Goal: Task Accomplishment & Management: Complete application form

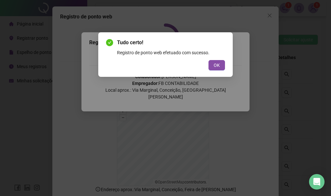
scroll to position [40, 0]
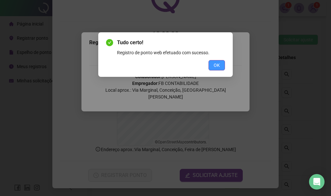
click at [218, 62] on span "OK" at bounding box center [217, 65] width 6 height 7
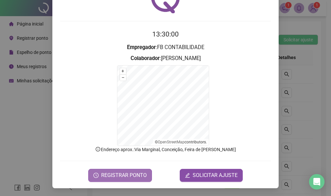
click at [99, 176] on button "REGISTRAR PONTO" at bounding box center [120, 175] width 64 height 13
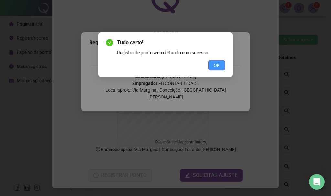
click at [217, 70] on button "OK" at bounding box center [216, 65] width 16 height 10
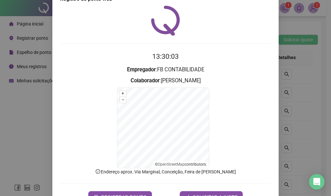
scroll to position [0, 0]
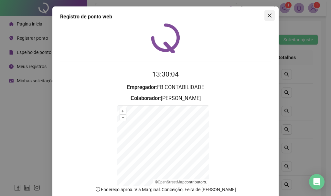
click at [269, 16] on icon "close" at bounding box center [269, 15] width 5 height 5
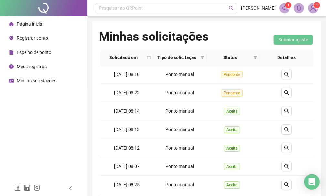
click at [39, 69] on span "Meus registros" at bounding box center [32, 66] width 30 height 5
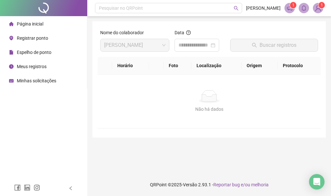
click at [27, 54] on span "Espelho de ponto" at bounding box center [34, 52] width 35 height 5
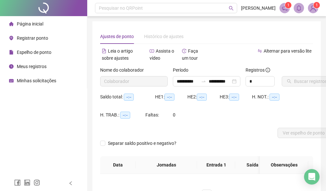
click at [45, 35] on div "Registrar ponto" at bounding box center [28, 38] width 39 height 13
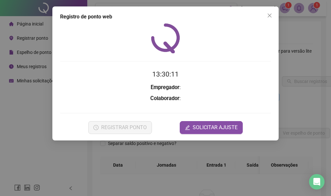
type input "**********"
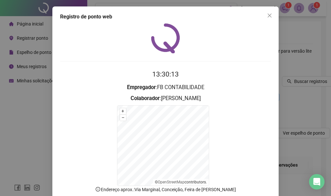
scroll to position [40, 0]
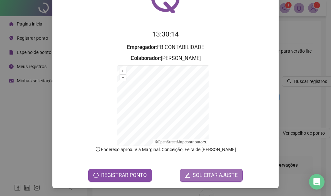
click at [227, 176] on span "SOLICITAR AJUSTE" at bounding box center [215, 176] width 45 height 8
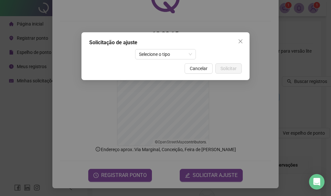
click at [147, 60] on div "Solicitação de ajuste Selecione o tipo Cancelar Solicitar" at bounding box center [165, 56] width 168 height 48
click at [147, 52] on span "Selecione o tipo" at bounding box center [165, 54] width 53 height 10
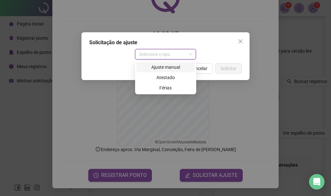
click at [161, 65] on div "Ajuste manual" at bounding box center [165, 67] width 51 height 7
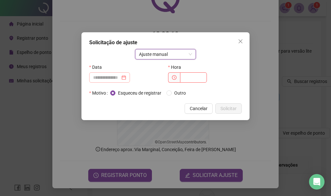
click at [126, 80] on div at bounding box center [109, 77] width 33 height 7
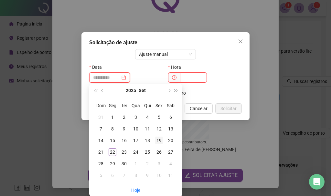
type input "**********"
click at [161, 144] on td "19" at bounding box center [159, 141] width 12 height 12
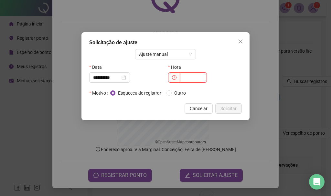
click at [190, 80] on input "text" at bounding box center [193, 77] width 27 height 10
type input "*****"
click at [173, 91] on span "Outro" at bounding box center [180, 93] width 17 height 7
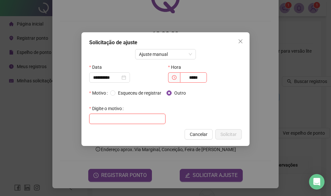
click at [128, 114] on input "text" at bounding box center [127, 119] width 76 height 10
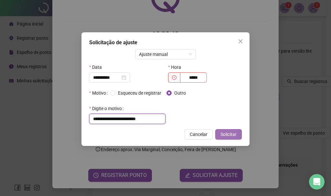
type input "**********"
click at [227, 134] on span "Solicitar" at bounding box center [228, 134] width 16 height 7
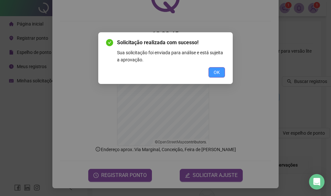
click at [215, 70] on span "OK" at bounding box center [217, 72] width 6 height 7
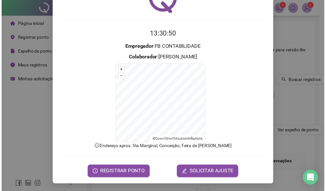
scroll to position [0, 0]
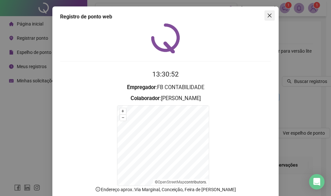
click at [269, 16] on icon "close" at bounding box center [269, 15] width 5 height 5
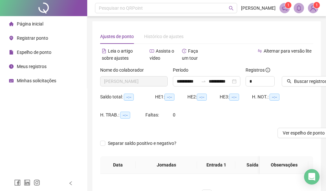
click at [44, 46] on div "Espelho de ponto" at bounding box center [30, 52] width 42 height 13
click at [24, 54] on span "Espelho de ponto" at bounding box center [34, 52] width 35 height 5
click at [26, 51] on span "Espelho de ponto" at bounding box center [34, 52] width 35 height 5
click at [299, 85] on button "Buscar registros" at bounding box center [307, 81] width 50 height 10
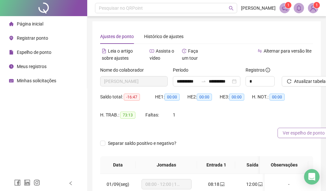
click at [321, 134] on span "Ver espelho de ponto" at bounding box center [304, 133] width 42 height 7
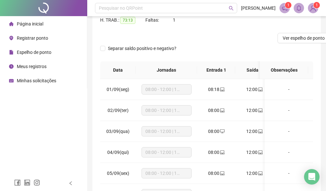
scroll to position [97, 0]
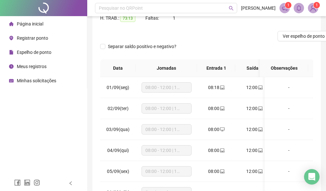
click at [37, 65] on span "Meus registros" at bounding box center [32, 66] width 30 height 5
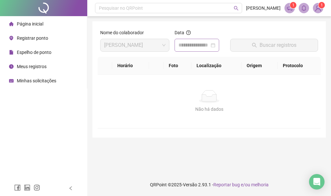
click at [215, 46] on div at bounding box center [196, 45] width 37 height 8
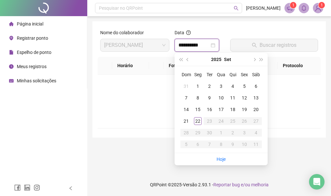
type input "**********"
click at [198, 117] on div "22" at bounding box center [198, 121] width 8 height 8
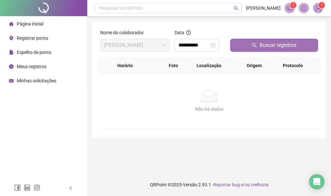
click at [250, 47] on button "Buscar registros" at bounding box center [274, 45] width 88 height 13
